Goal: Information Seeking & Learning: Learn about a topic

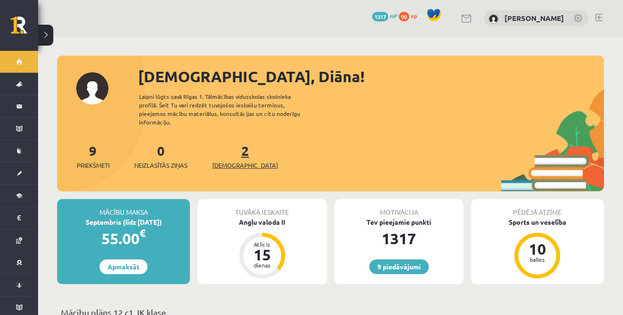
click at [235, 161] on span "[DEMOGRAPHIC_DATA]" at bounding box center [245, 166] width 66 height 10
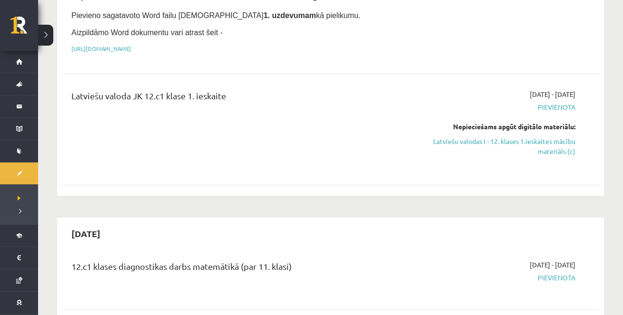
scroll to position [219, 0]
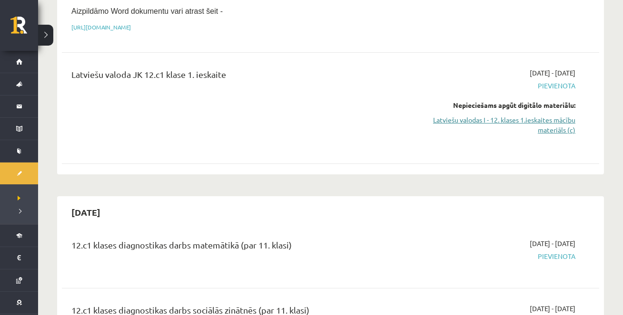
click at [541, 124] on link "Latviešu valodas I - 12. klases 1.ieskaites mācību materiāls (c)" at bounding box center [496, 125] width 158 height 20
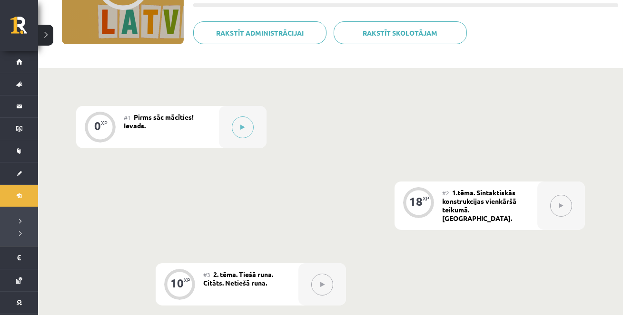
scroll to position [154, 0]
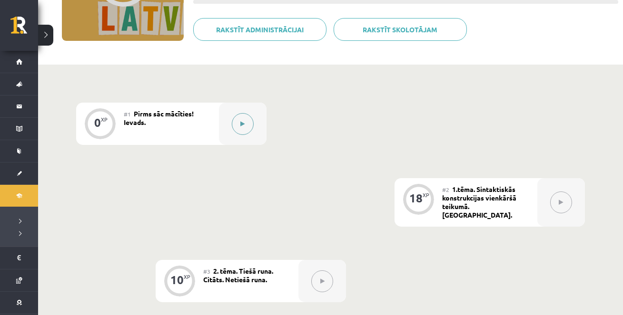
click at [242, 126] on icon at bounding box center [243, 124] width 4 height 6
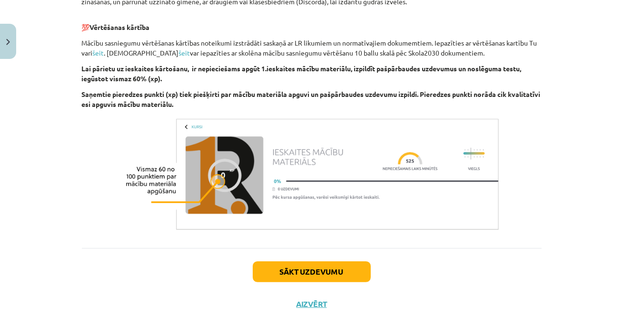
scroll to position [619, 0]
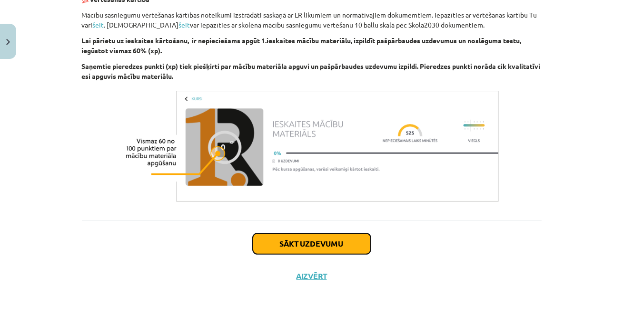
click at [296, 242] on button "Sākt uzdevumu" at bounding box center [312, 244] width 118 height 21
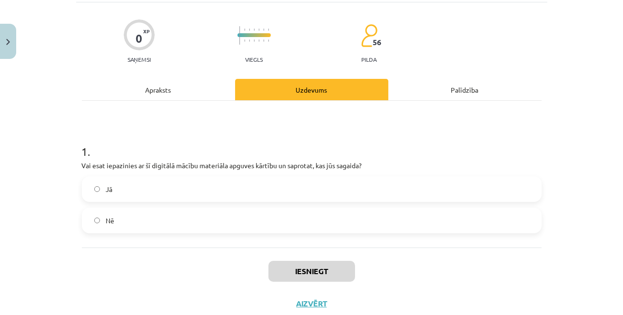
scroll to position [70, 0]
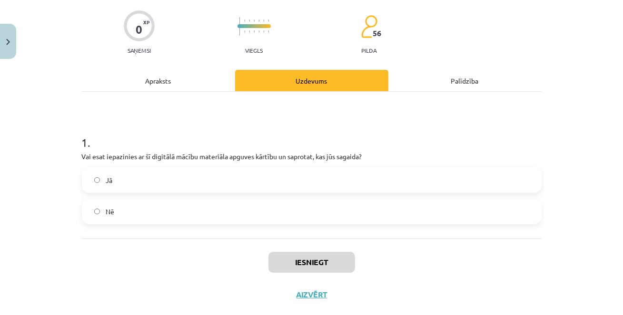
click at [263, 213] on label "Nē" at bounding box center [311, 212] width 457 height 24
click at [271, 181] on label "Jā" at bounding box center [311, 180] width 457 height 24
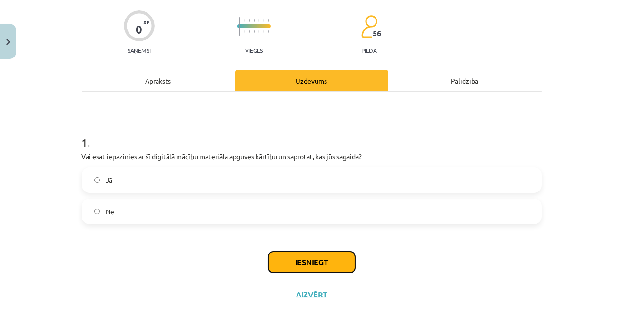
click at [308, 263] on button "Iesniegt" at bounding box center [311, 262] width 87 height 21
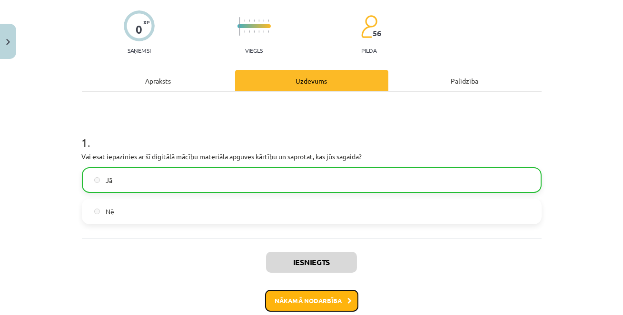
click at [320, 303] on button "Nākamā nodarbība" at bounding box center [311, 301] width 93 height 22
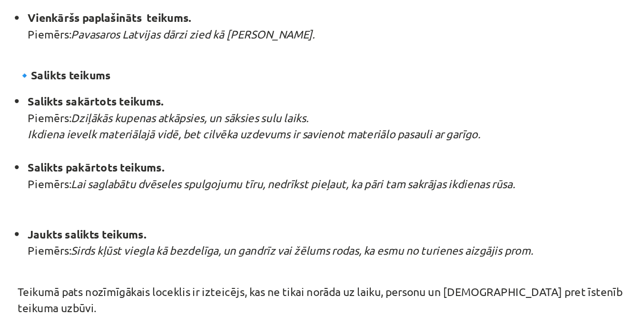
scroll to position [415, 0]
